Goal: Task Accomplishment & Management: Manage account settings

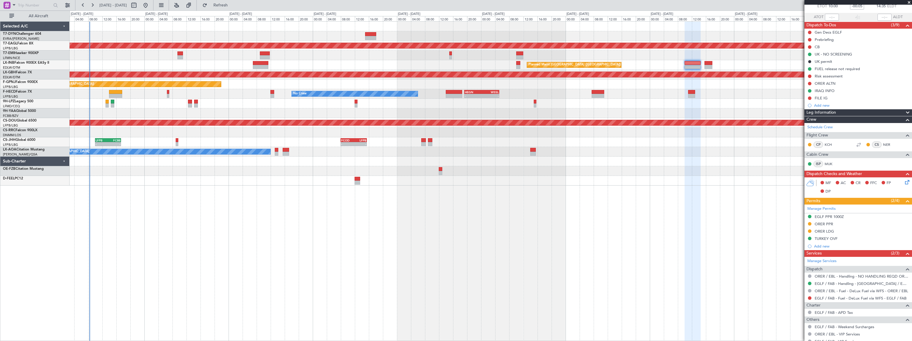
scroll to position [116, 0]
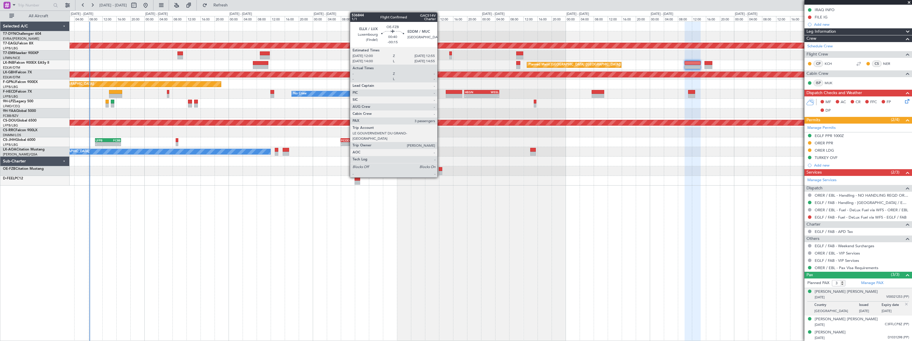
click at [440, 172] on div at bounding box center [441, 173] width 4 height 4
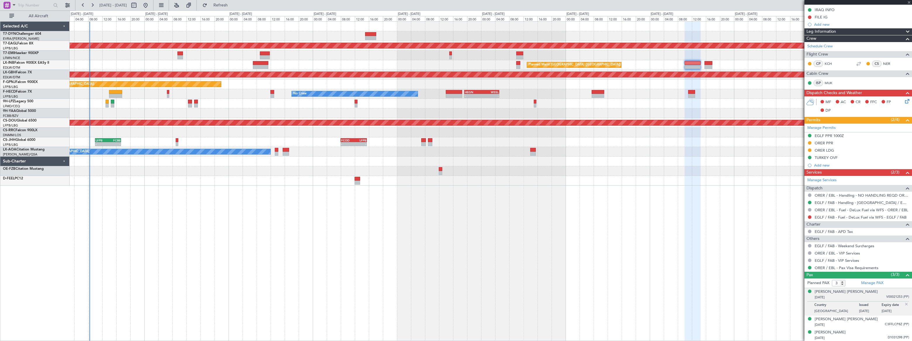
scroll to position [0, 0]
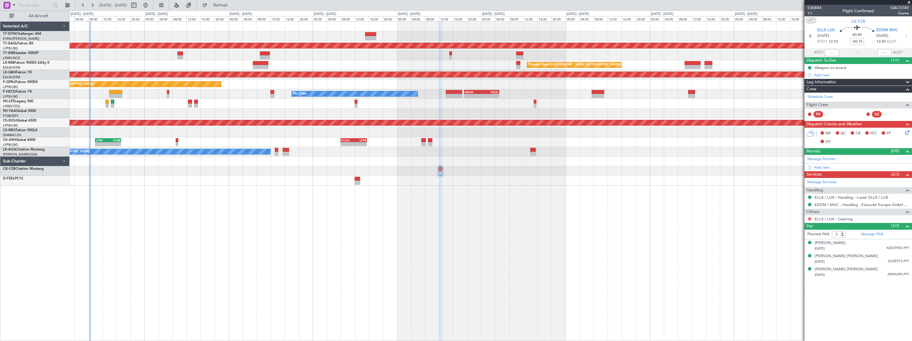
click at [809, 217] on button at bounding box center [810, 219] width 4 height 4
click at [789, 252] on span "Requested" at bounding box center [793, 253] width 18 height 6
click at [832, 219] on link "ELLX / LUX - Catering" at bounding box center [834, 219] width 38 height 5
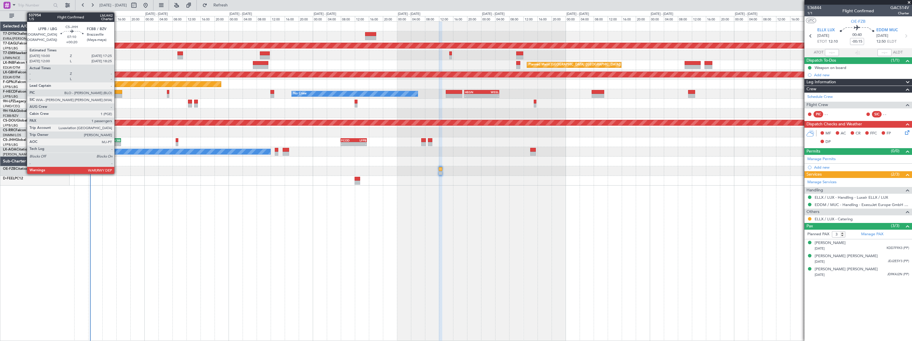
click at [117, 144] on div "-" at bounding box center [114, 144] width 13 height 4
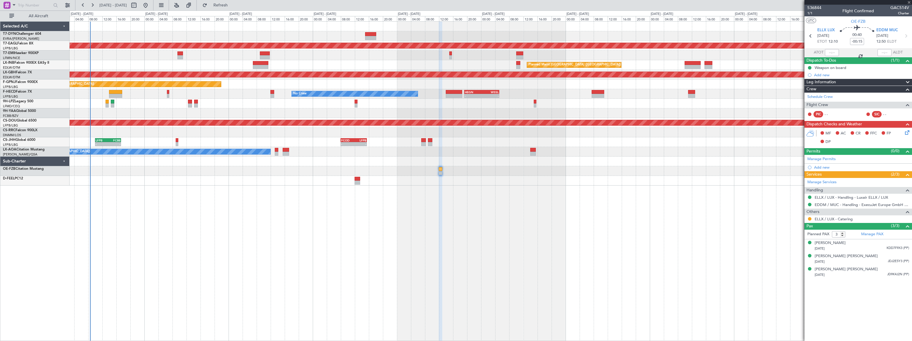
type input "+00:20"
type input "1"
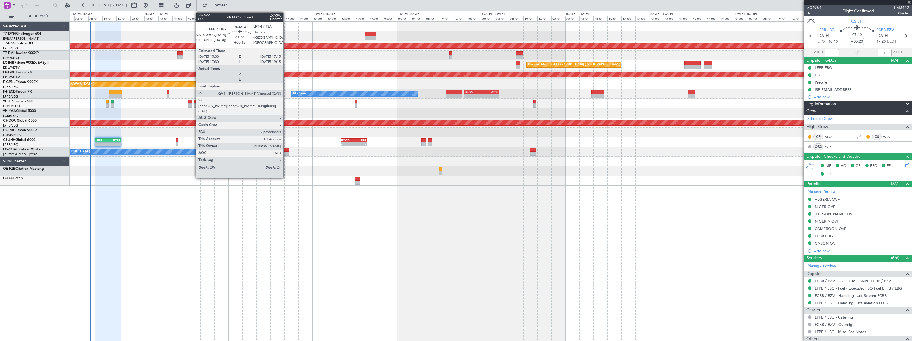
click at [286, 151] on div at bounding box center [286, 150] width 6 height 4
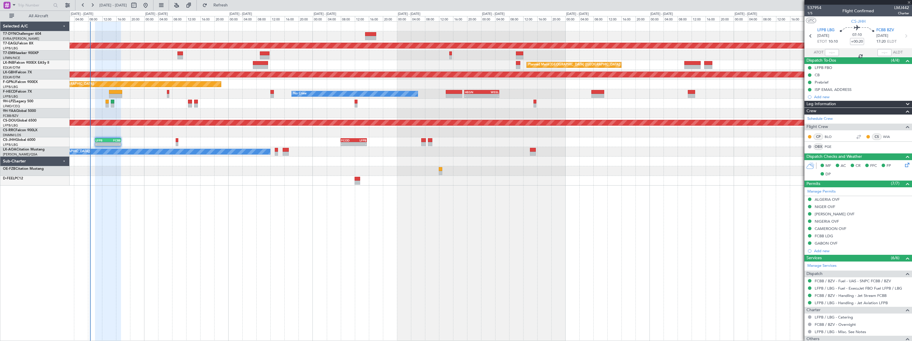
type input "+00:15"
type input "2"
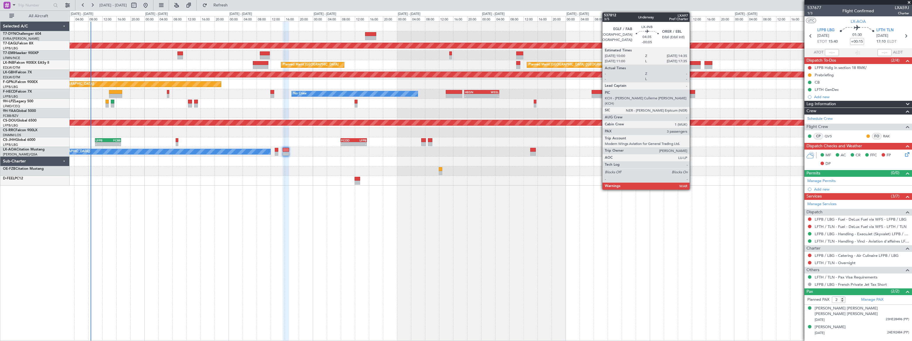
click at [693, 64] on div at bounding box center [693, 63] width 16 height 4
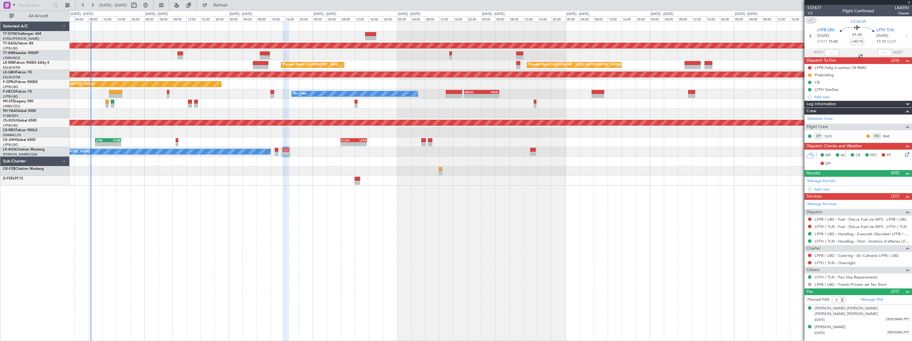
type input "-00:05"
type input "3"
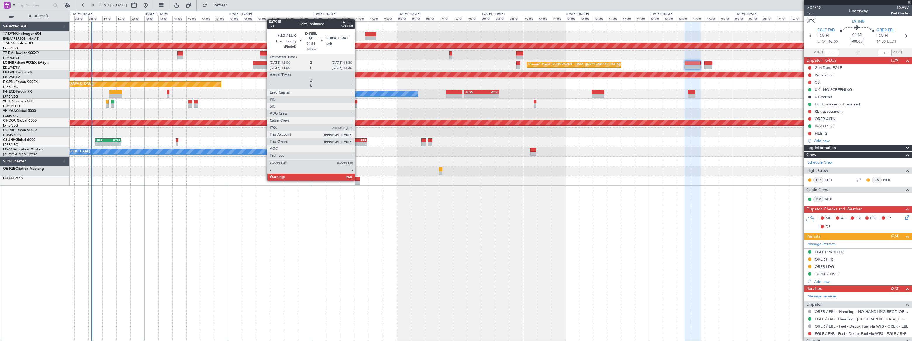
click at [357, 180] on div at bounding box center [358, 179] width 6 height 4
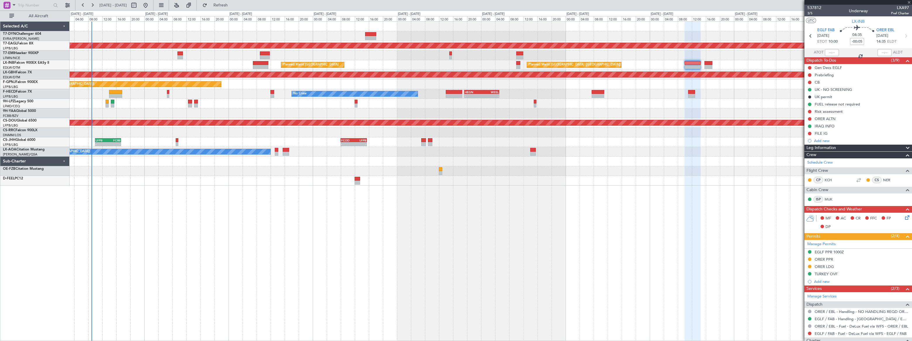
type input "-00:25"
type input "2"
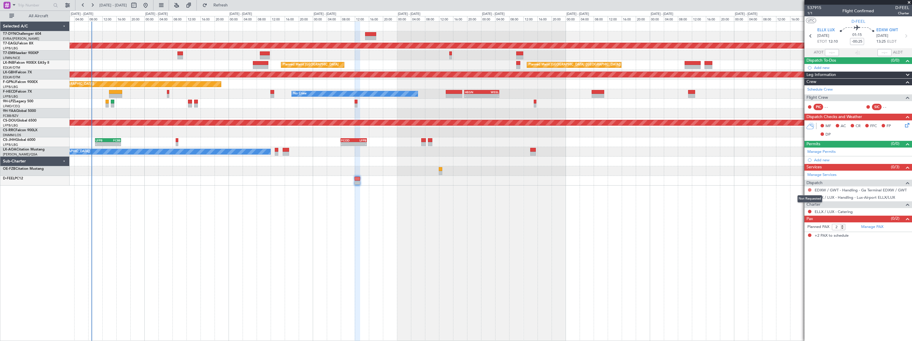
click at [809, 189] on button at bounding box center [810, 190] width 4 height 4
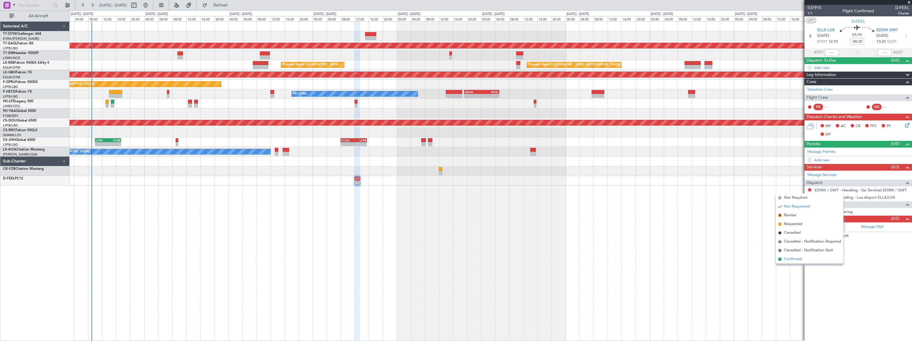
click at [787, 260] on span "Confirmed" at bounding box center [793, 259] width 18 height 6
click at [809, 196] on button at bounding box center [810, 198] width 4 height 4
click at [789, 265] on span "Confirmed" at bounding box center [793, 267] width 18 height 6
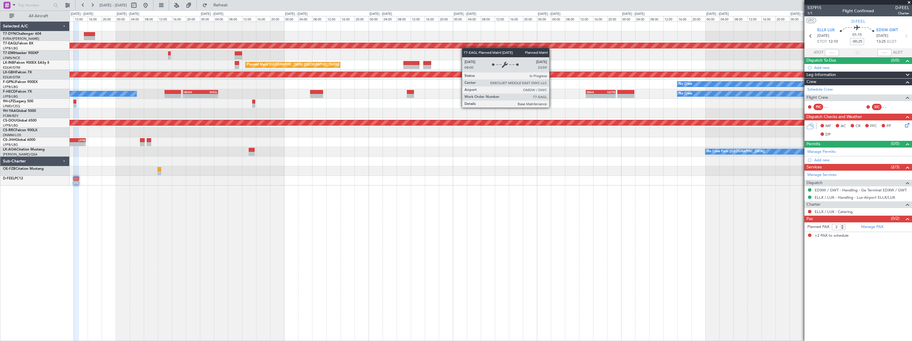
click at [397, 47] on div "Planned Maint Dubai (Al Maktoum Intl) No Crew Planned Maint [GEOGRAPHIC_DATA] (…" at bounding box center [491, 104] width 843 height 164
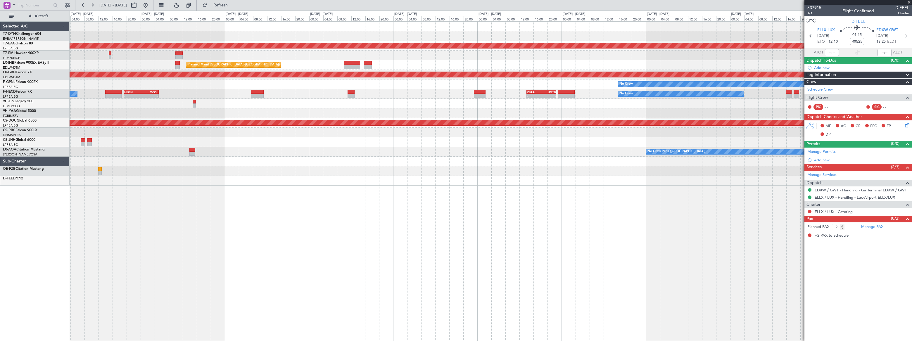
click at [663, 29] on div "Planned Maint Dubai (Al Maktoum Intl) No Crew Planned Maint [GEOGRAPHIC_DATA] (…" at bounding box center [491, 104] width 842 height 164
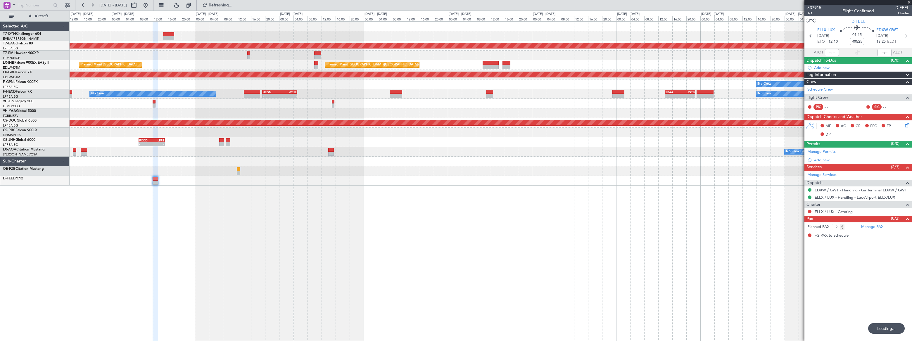
click at [532, 87] on div "No Crew No Crew Planned Maint [GEOGRAPHIC_DATA] ([GEOGRAPHIC_DATA])" at bounding box center [491, 85] width 843 height 10
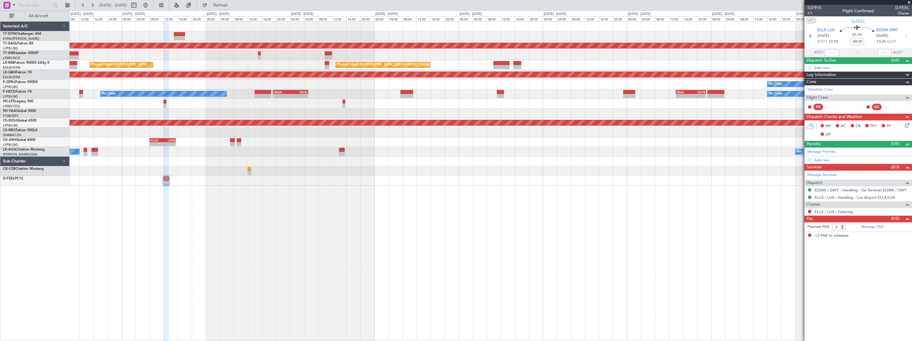
click at [443, 86] on div "Planned Maint Dubai (Al Maktoum Intl) No Crew Planned Maint [GEOGRAPHIC_DATA] (…" at bounding box center [491, 104] width 843 height 164
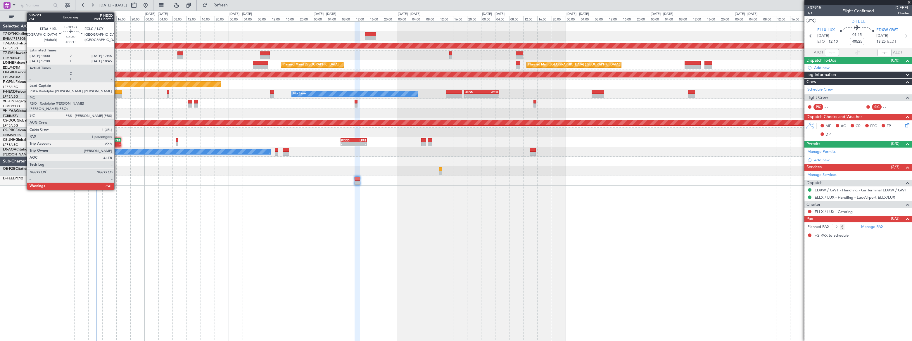
click at [117, 91] on div at bounding box center [115, 92] width 13 height 4
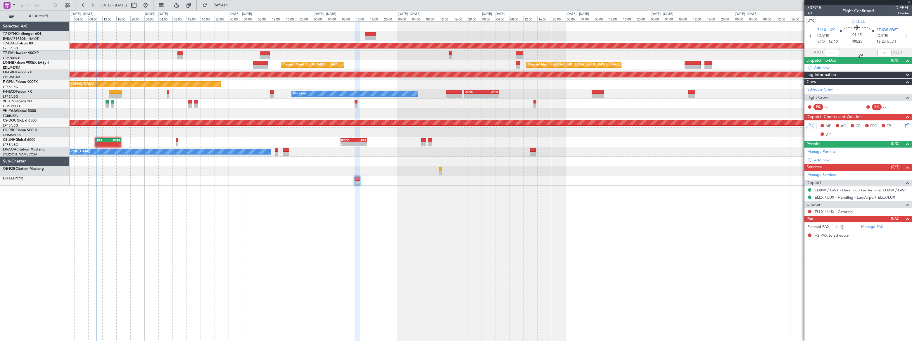
type input "+00:15"
type input "1"
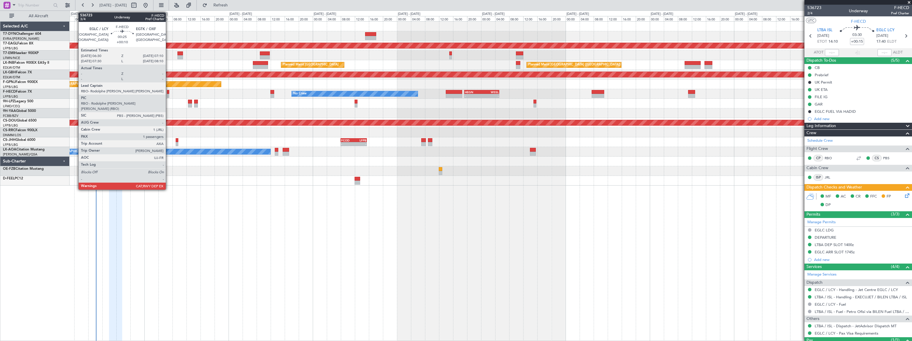
click at [168, 95] on div at bounding box center [168, 96] width 3 height 4
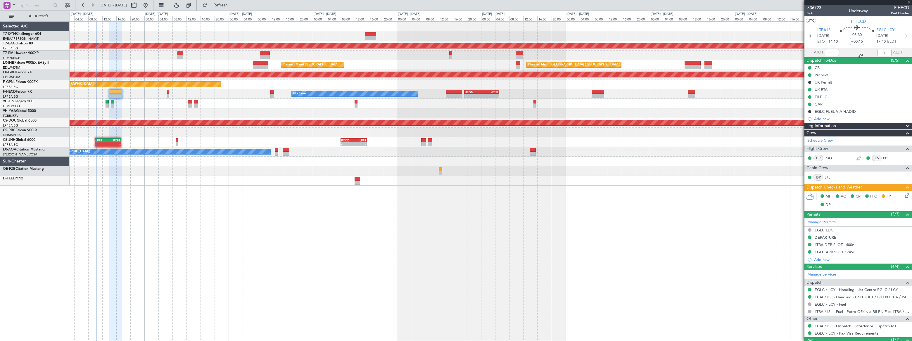
type input "+00:10"
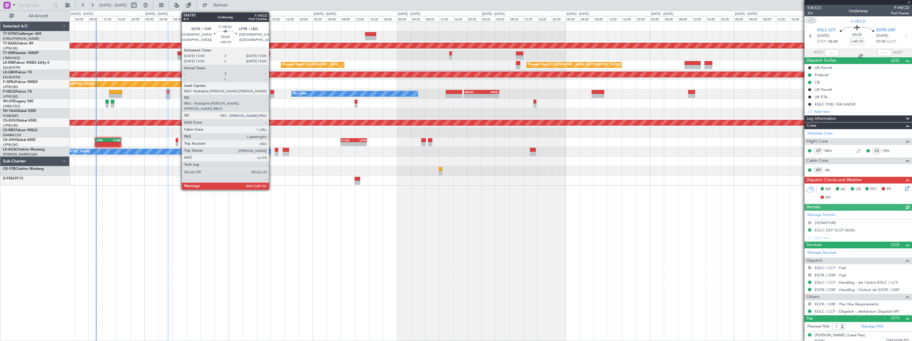
click at [272, 92] on div at bounding box center [273, 92] width 4 height 4
